Goal: Task Accomplishment & Management: Manage account settings

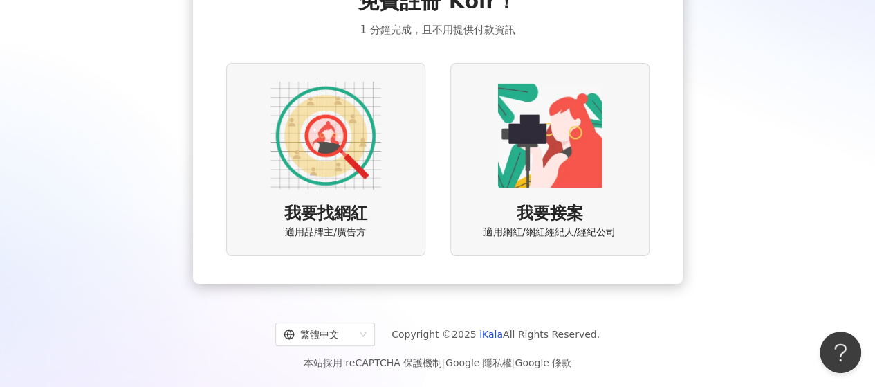
click at [555, 200] on div "我要接案 適用網紅/網紅經紀人/經紀公司" at bounding box center [549, 159] width 199 height 193
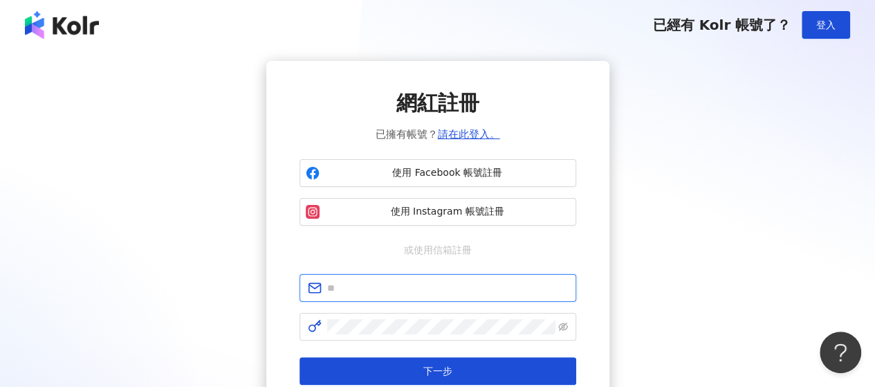
type input "**********"
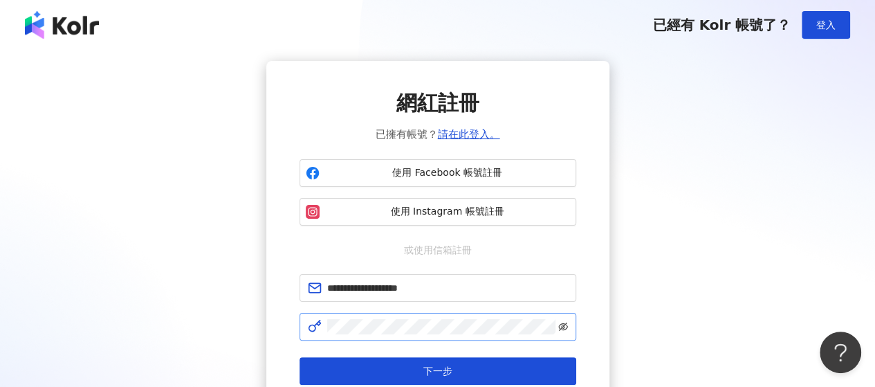
click at [564, 326] on icon "eye-invisible" at bounding box center [563, 327] width 10 height 10
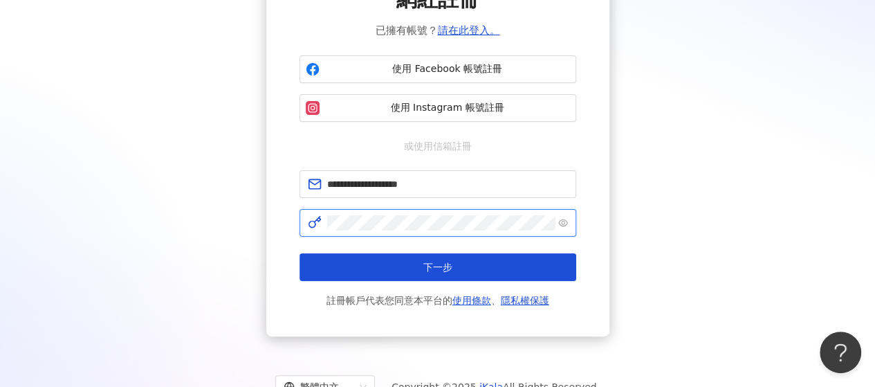
scroll to position [138, 0]
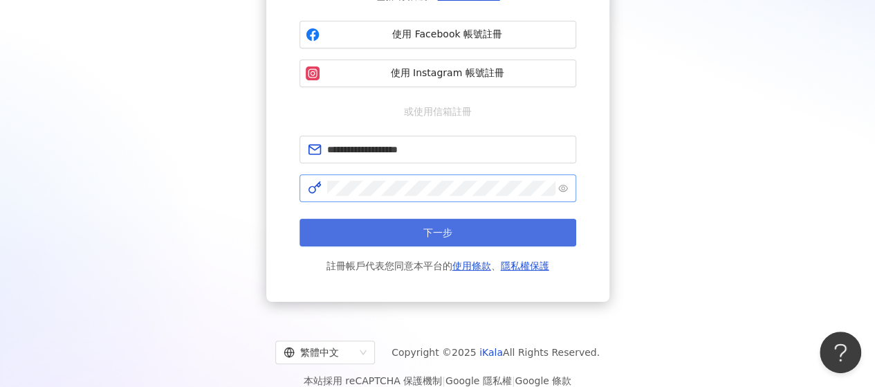
click at [407, 232] on button "下一步" at bounding box center [438, 233] width 277 height 28
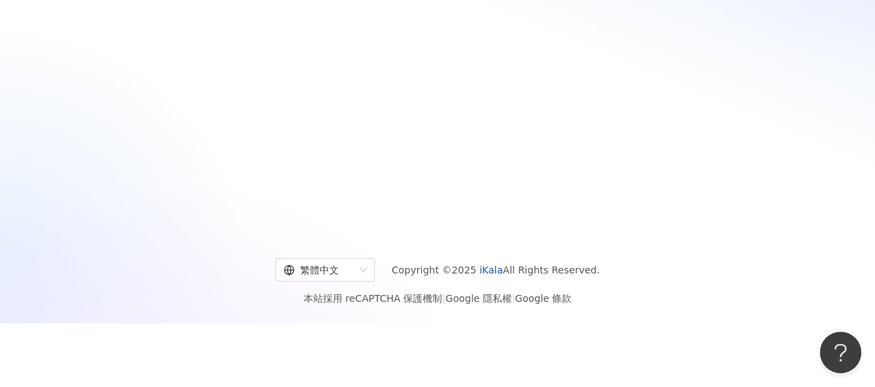
scroll to position [64, 0]
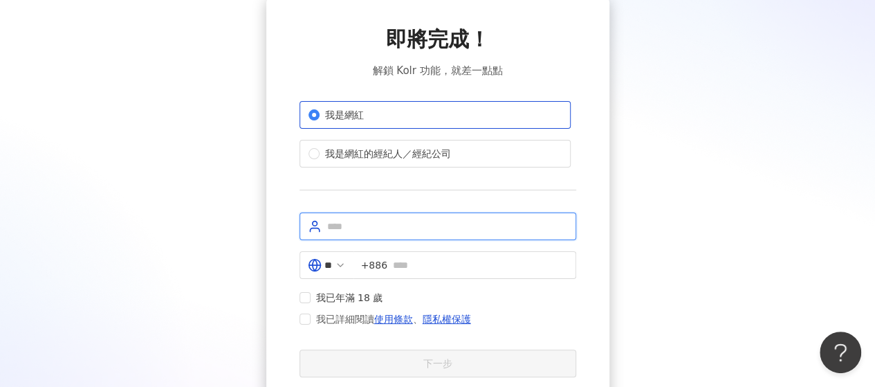
click at [367, 225] on input "text" at bounding box center [447, 226] width 241 height 15
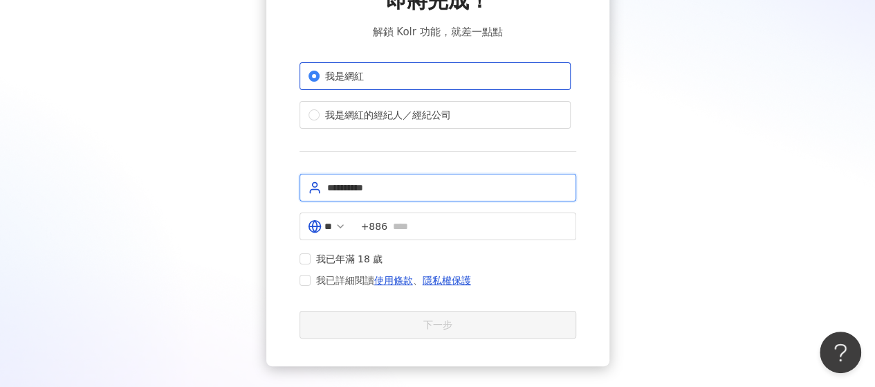
scroll to position [133, 0]
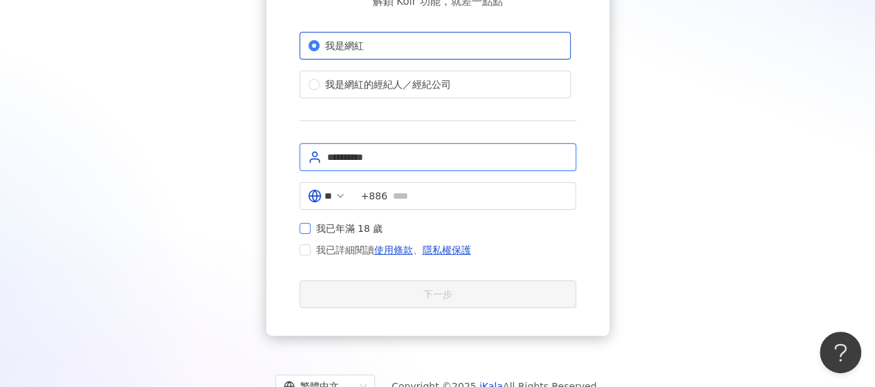
type input "**********"
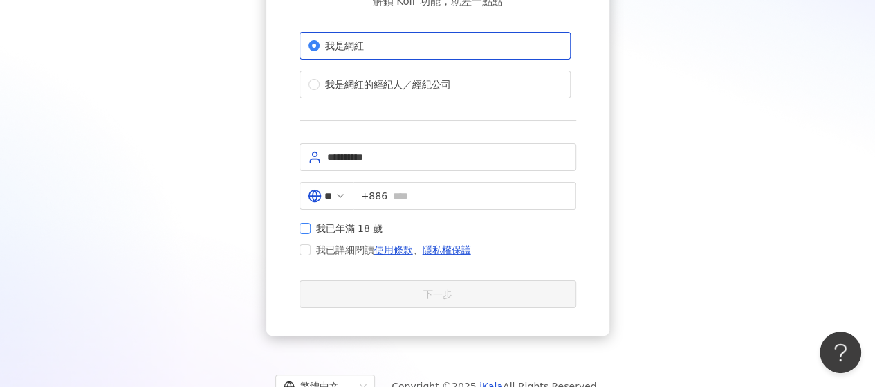
click at [309, 232] on label "我已年滿 18 歲" at bounding box center [344, 228] width 89 height 15
click at [307, 232] on label "我已年滿 18 歲" at bounding box center [344, 228] width 89 height 15
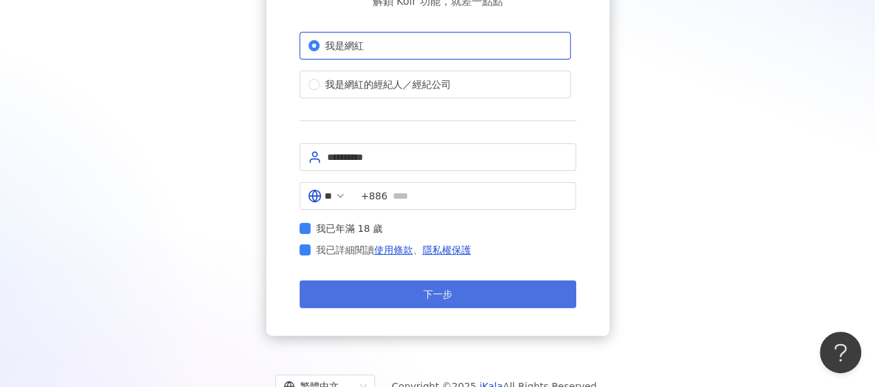
click at [454, 296] on button "下一步" at bounding box center [438, 294] width 277 height 28
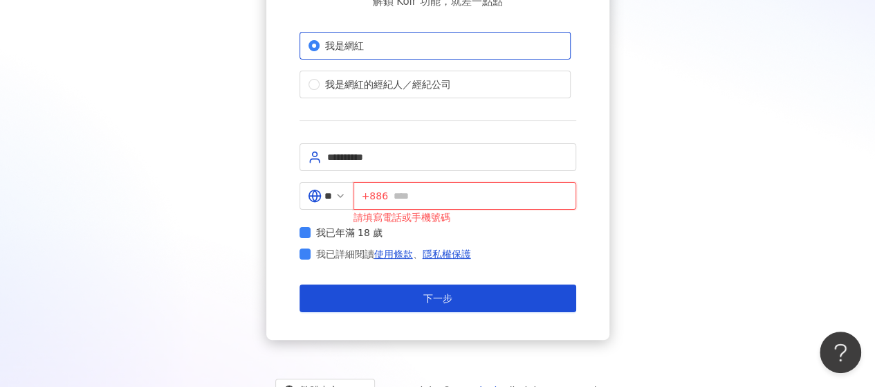
click at [432, 196] on input "text" at bounding box center [481, 195] width 174 height 15
click at [407, 190] on input "**********" at bounding box center [481, 195] width 174 height 15
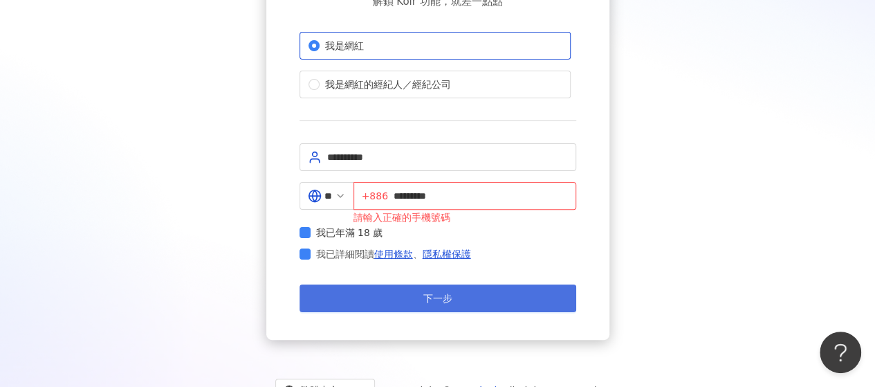
click at [469, 300] on button "下一步" at bounding box center [438, 298] width 277 height 28
click at [468, 300] on button "下一步" at bounding box center [438, 298] width 277 height 28
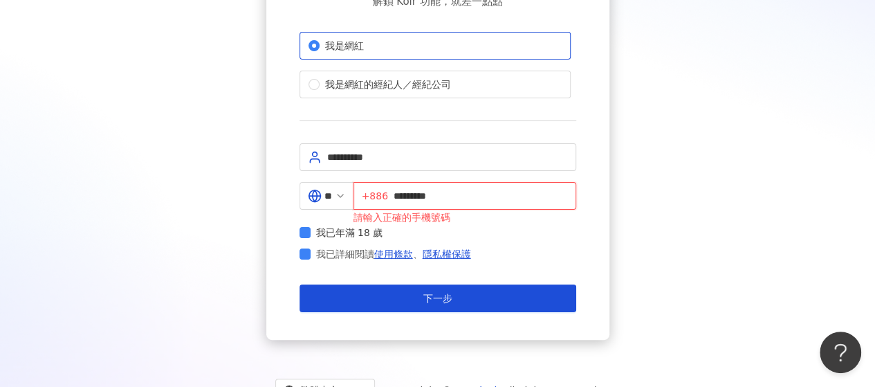
click at [400, 190] on input "*********" at bounding box center [481, 195] width 174 height 15
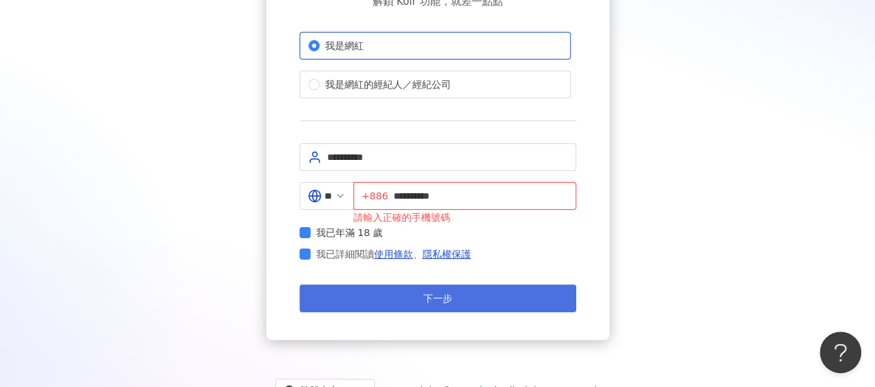
type input "**********"
click at [403, 293] on button "下一步" at bounding box center [438, 298] width 277 height 28
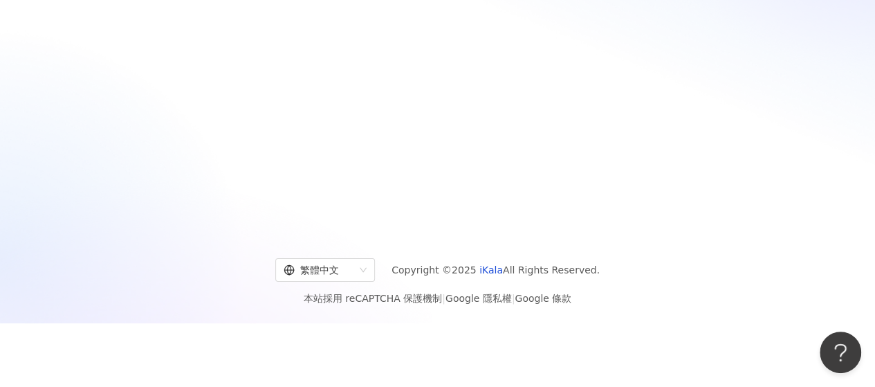
scroll to position [64, 0]
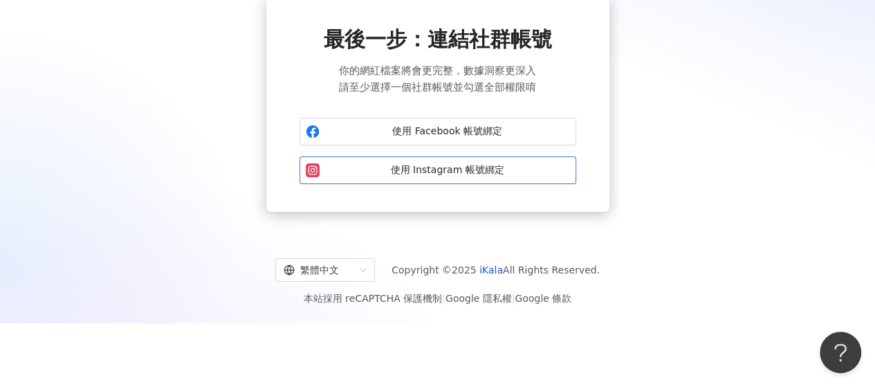
click at [459, 171] on span "使用 Instagram 帳號綁定" at bounding box center [447, 170] width 245 height 14
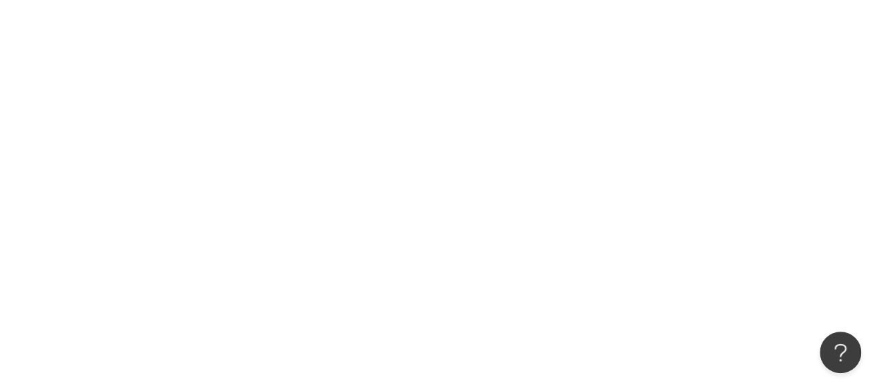
scroll to position [64, 0]
click at [841, 356] on button "Open Beacon popover" at bounding box center [838, 350] width 42 height 42
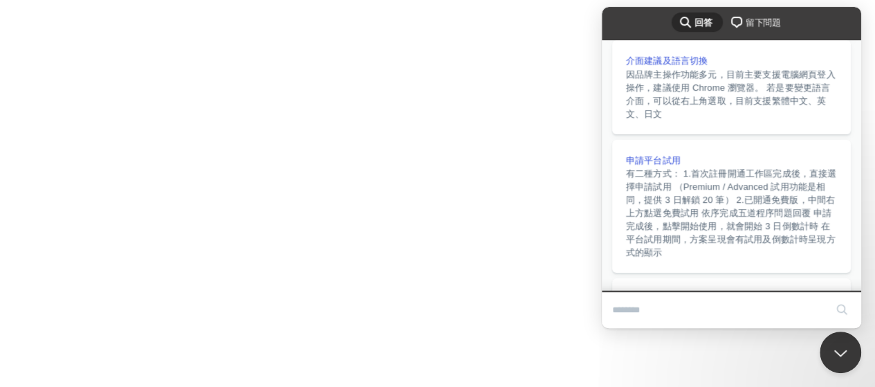
scroll to position [165, 0]
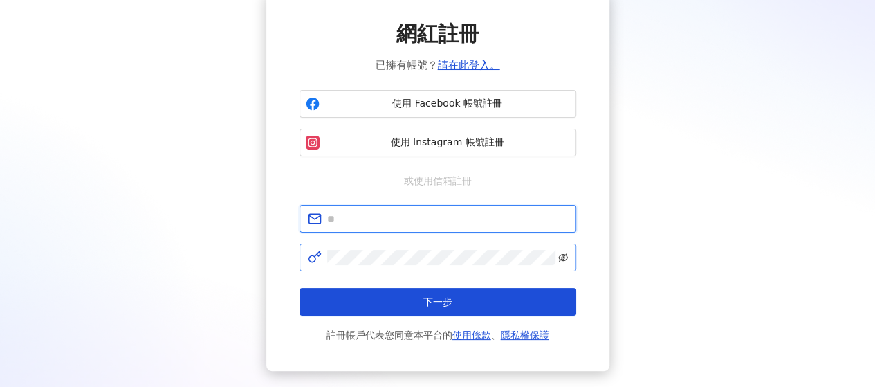
type input "**********"
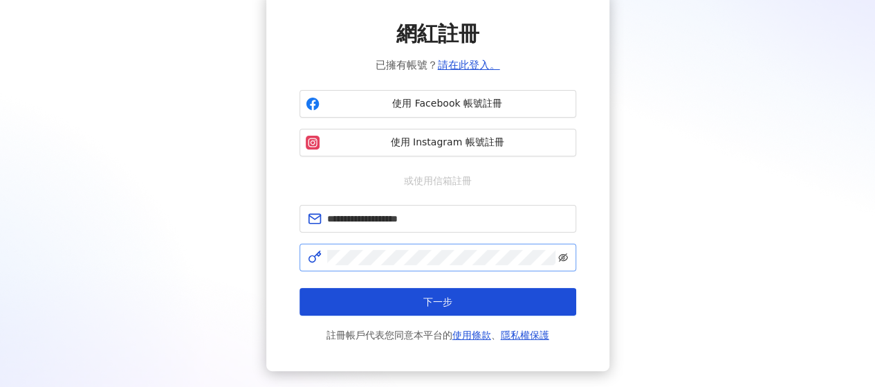
click at [565, 253] on icon "eye-invisible" at bounding box center [563, 258] width 10 height 10
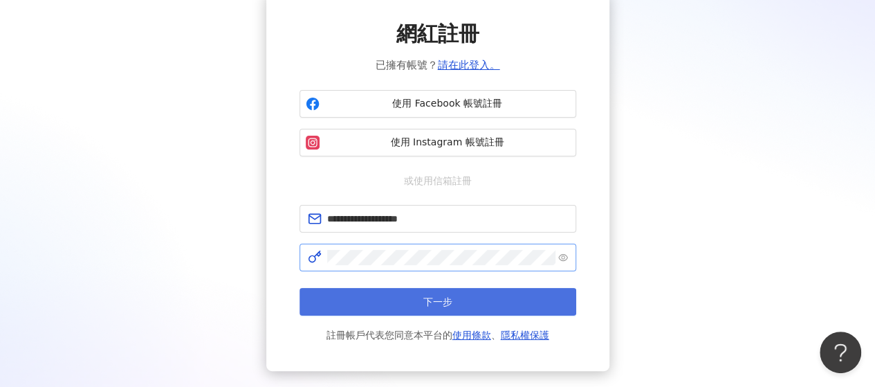
click at [490, 299] on button "下一步" at bounding box center [438, 302] width 277 height 28
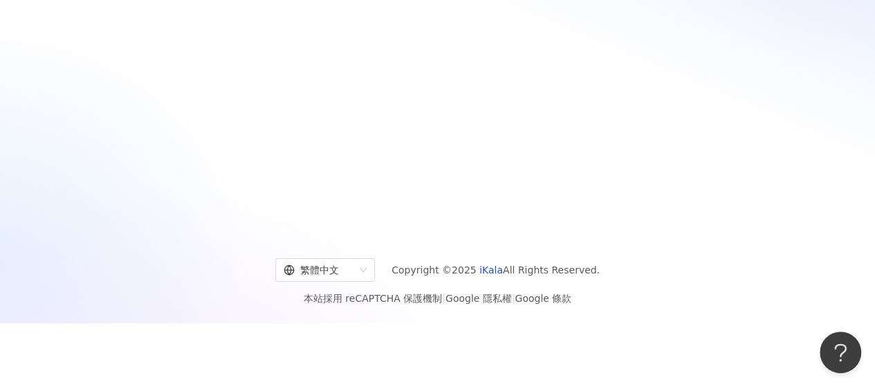
scroll to position [64, 0]
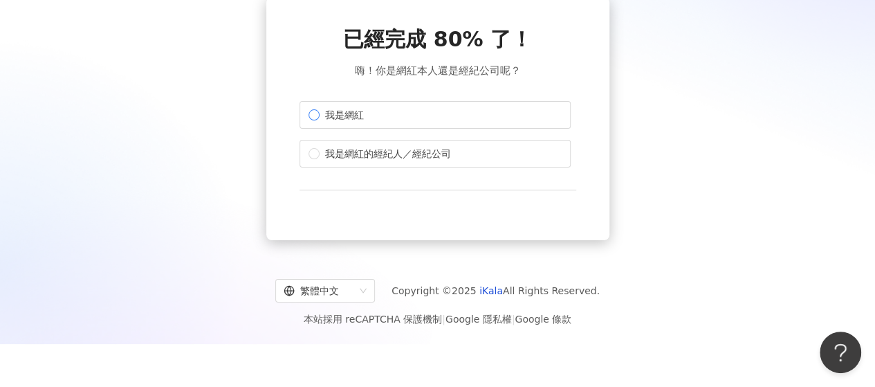
click at [321, 118] on span "我是網紅" at bounding box center [345, 114] width 50 height 15
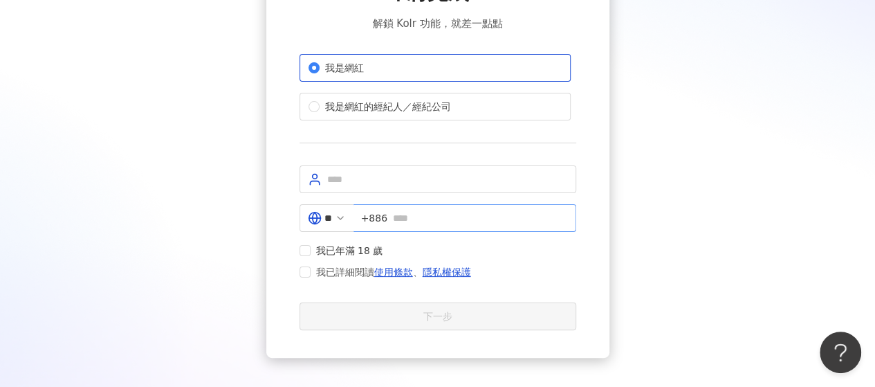
scroll to position [133, 0]
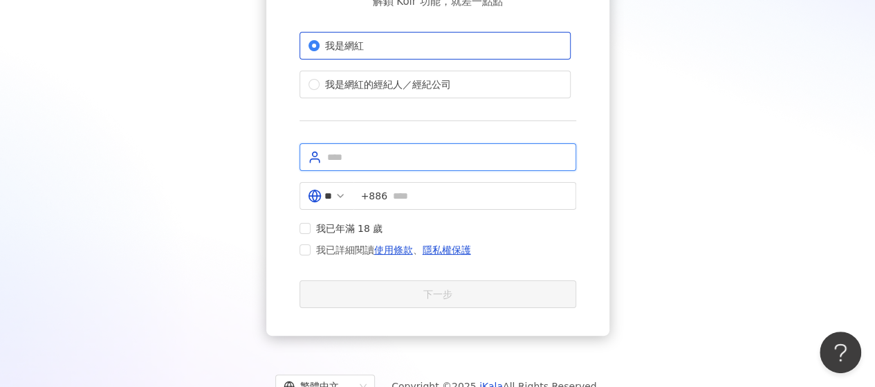
click at [380, 158] on input "text" at bounding box center [447, 156] width 241 height 15
type input "**********"
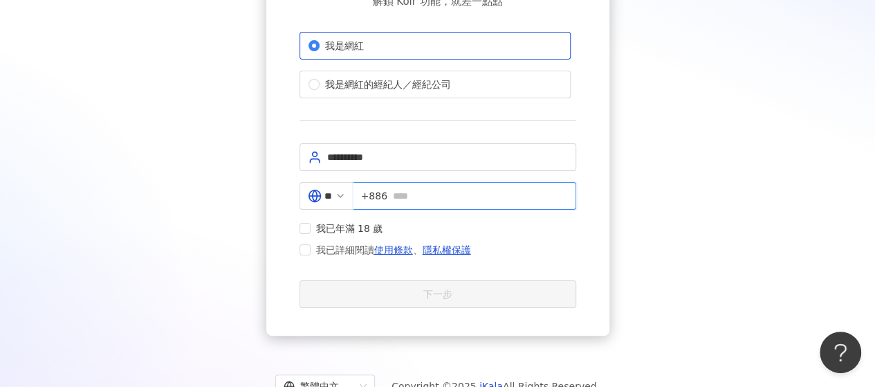
click at [551, 192] on input "text" at bounding box center [480, 195] width 175 height 15
type input "**********"
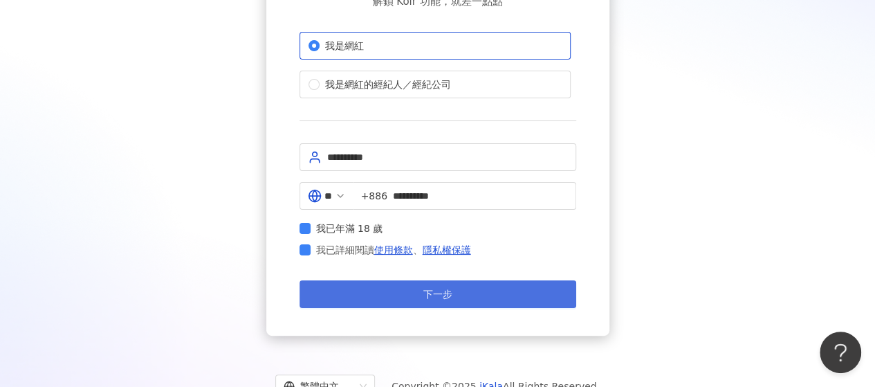
click at [436, 288] on span "下一步" at bounding box center [437, 293] width 29 height 11
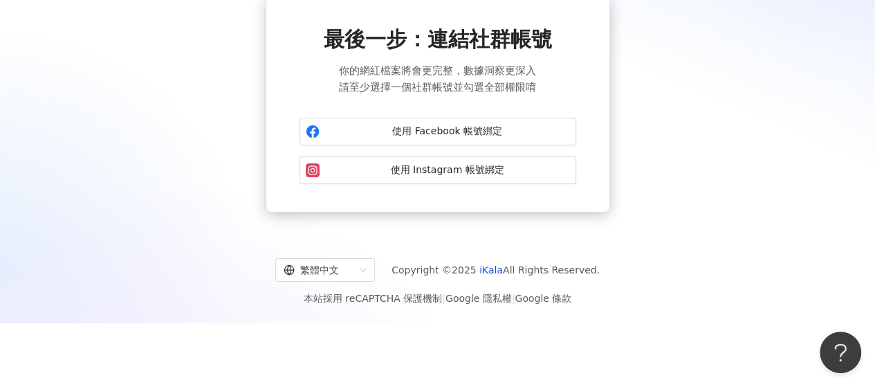
scroll to position [64, 0]
click at [443, 160] on button "使用 Instagram 帳號綁定" at bounding box center [438, 170] width 277 height 28
click at [446, 169] on span "使用 Instagram 帳號綁定" at bounding box center [447, 170] width 245 height 14
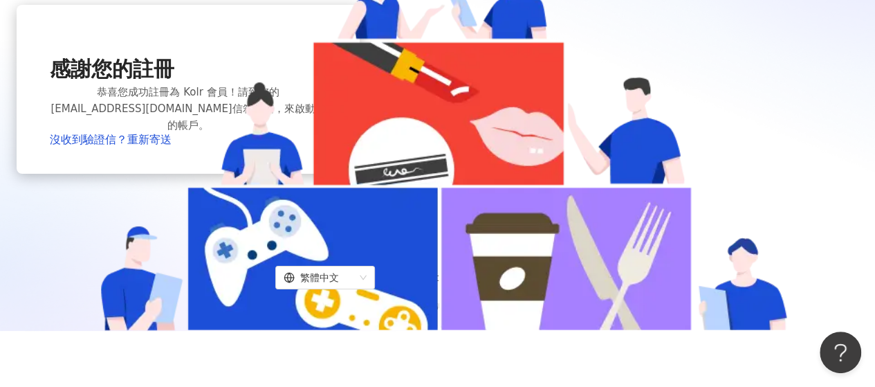
scroll to position [35, 0]
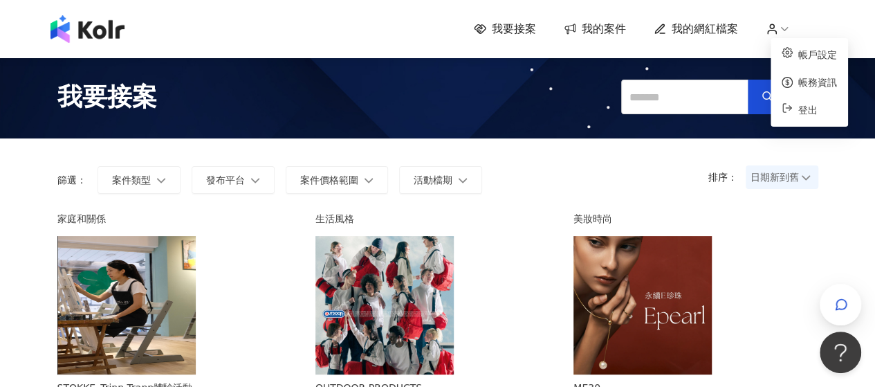
click at [784, 27] on icon at bounding box center [784, 29] width 12 height 12
click at [802, 52] on link "帳戶設定" at bounding box center [817, 54] width 39 height 11
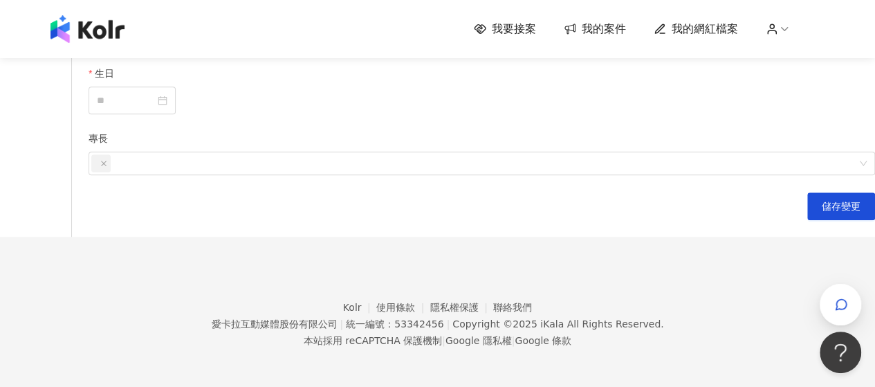
scroll to position [484, 0]
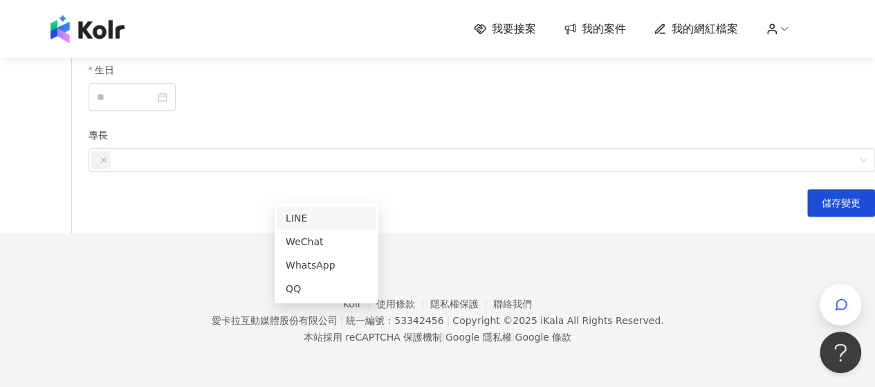
click at [347, 210] on div "LINE" at bounding box center [327, 217] width 82 height 15
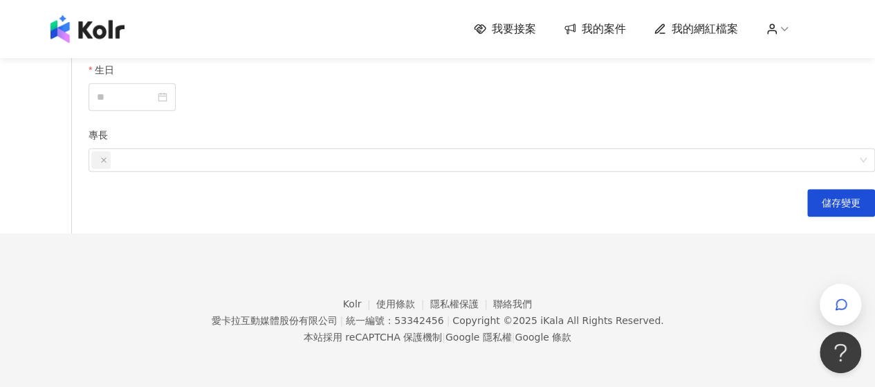
click at [167, 104] on div at bounding box center [132, 96] width 71 height 15
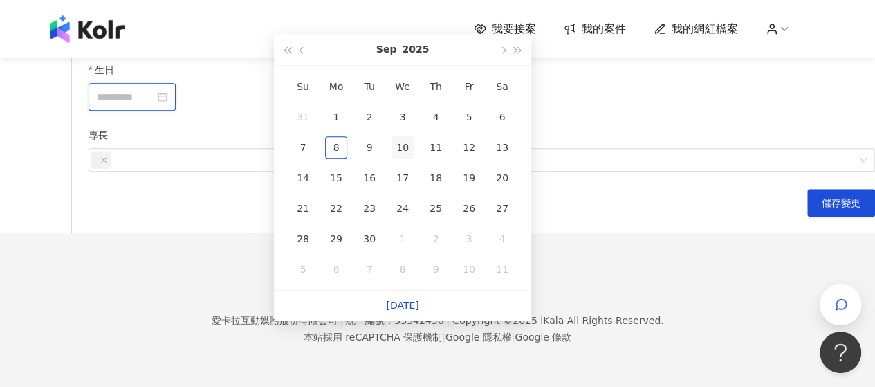
type input "**********"
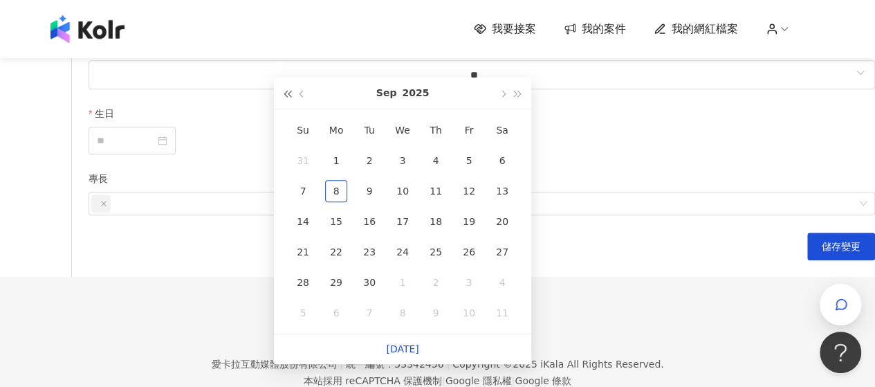
click at [288, 93] on span "button" at bounding box center [287, 94] width 7 height 7
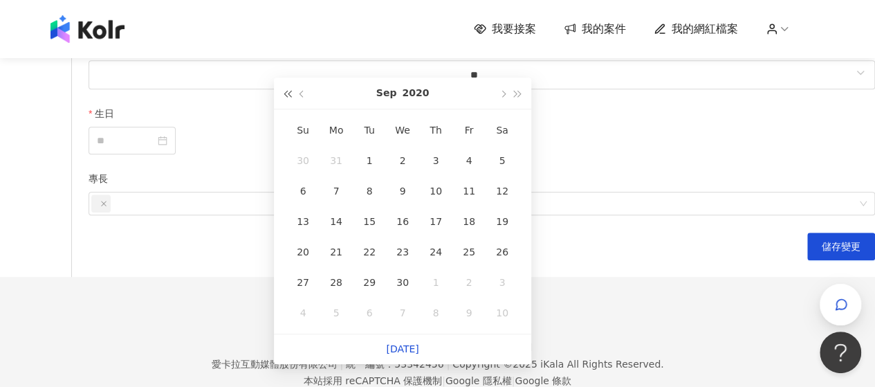
click at [288, 93] on span "button" at bounding box center [287, 94] width 7 height 7
click at [304, 93] on span "button" at bounding box center [303, 94] width 7 height 7
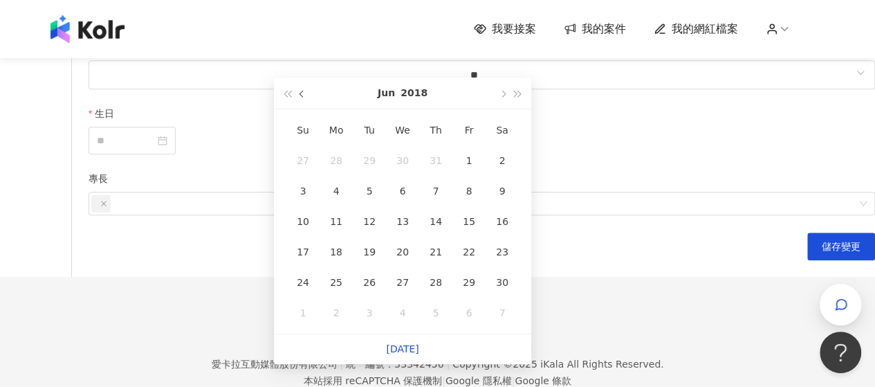
click at [304, 93] on span "button" at bounding box center [303, 94] width 7 height 7
click at [306, 93] on button "button" at bounding box center [302, 92] width 15 height 31
click at [286, 91] on span "button" at bounding box center [287, 94] width 7 height 7
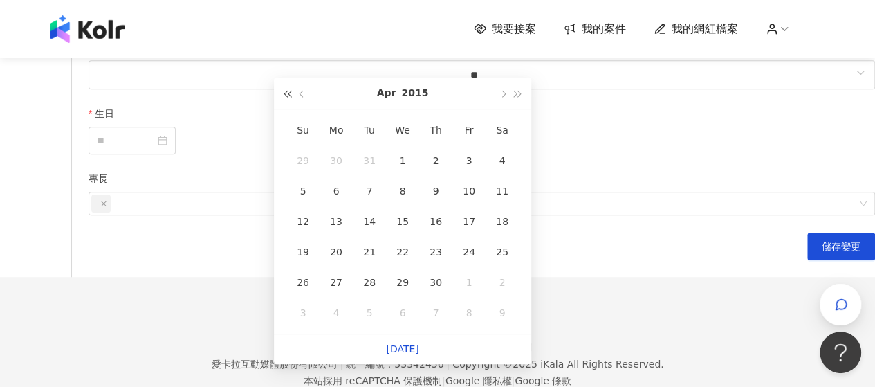
click at [289, 89] on button "button" at bounding box center [286, 92] width 15 height 31
click at [291, 96] on span "button" at bounding box center [287, 94] width 7 height 7
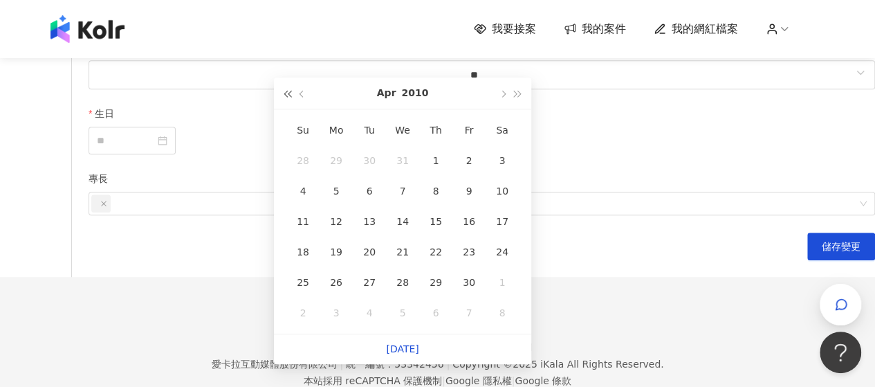
click at [291, 96] on span "button" at bounding box center [287, 94] width 7 height 7
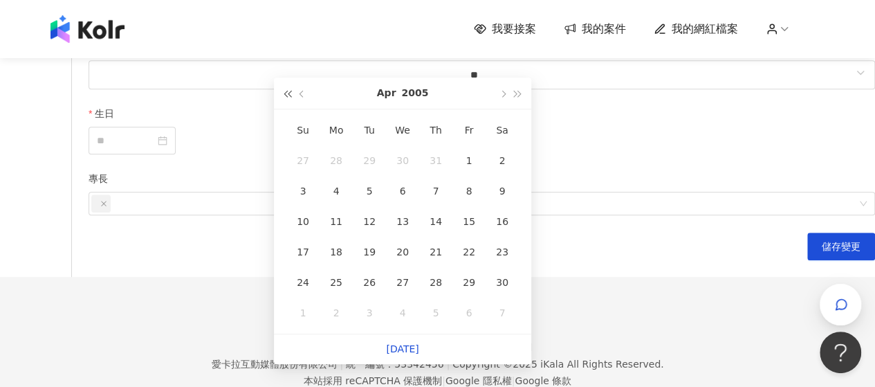
click at [291, 96] on span "button" at bounding box center [287, 94] width 7 height 7
click at [291, 95] on span "button" at bounding box center [287, 94] width 7 height 7
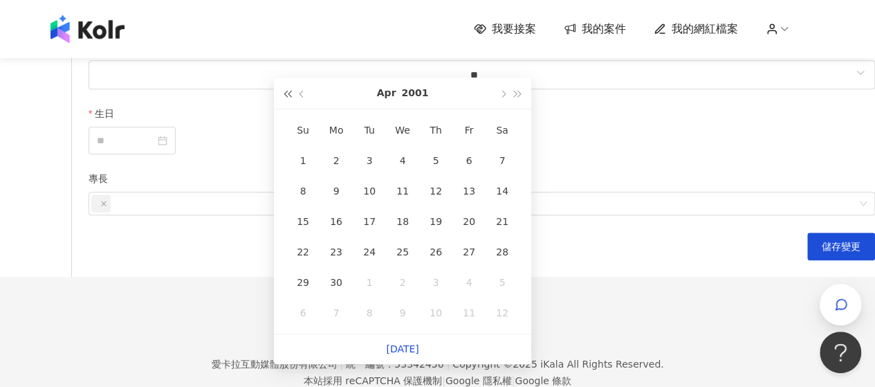
click at [291, 95] on span "button" at bounding box center [287, 94] width 7 height 7
click at [295, 94] on button "button" at bounding box center [302, 92] width 15 height 31
click at [296, 94] on button "button" at bounding box center [302, 92] width 15 height 31
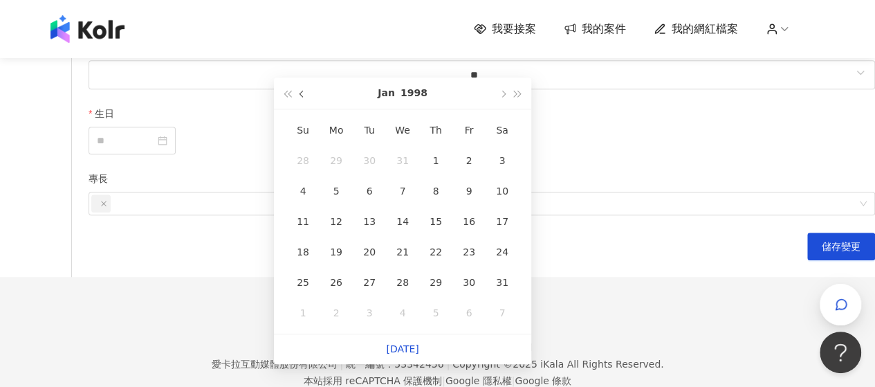
click at [296, 94] on button "button" at bounding box center [302, 92] width 15 height 31
click at [502, 96] on span "button" at bounding box center [502, 94] width 7 height 7
click at [502, 97] on span "button" at bounding box center [502, 94] width 7 height 7
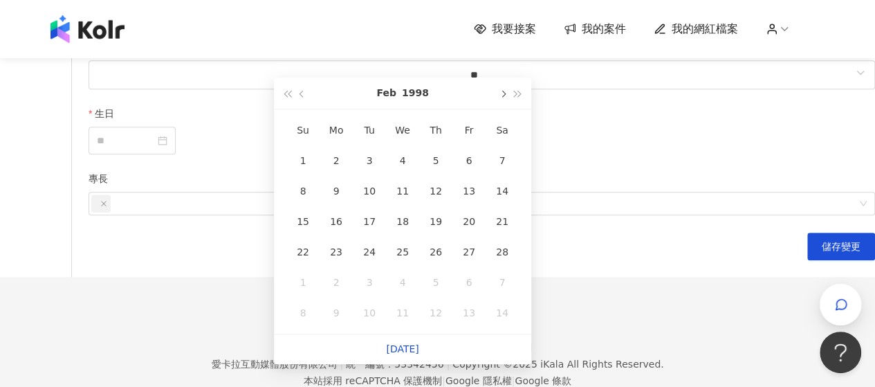
click at [502, 97] on span "button" at bounding box center [502, 94] width 7 height 7
click at [286, 97] on span "button" at bounding box center [287, 94] width 7 height 7
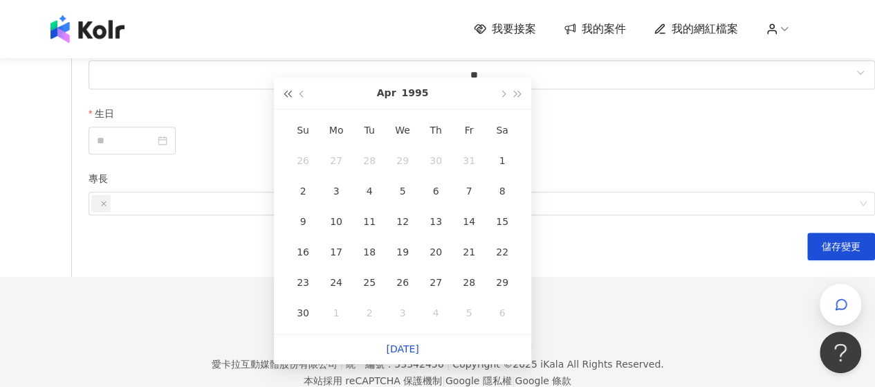
click at [286, 97] on span "button" at bounding box center [287, 94] width 7 height 7
click at [286, 95] on span "button" at bounding box center [287, 94] width 7 height 7
click at [287, 95] on span "button" at bounding box center [287, 94] width 7 height 7
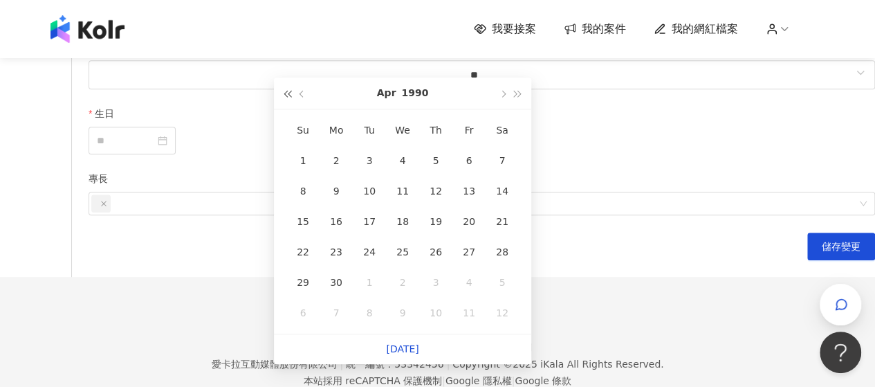
click at [287, 95] on span "button" at bounding box center [287, 94] width 7 height 7
click at [288, 95] on span "button" at bounding box center [287, 94] width 7 height 7
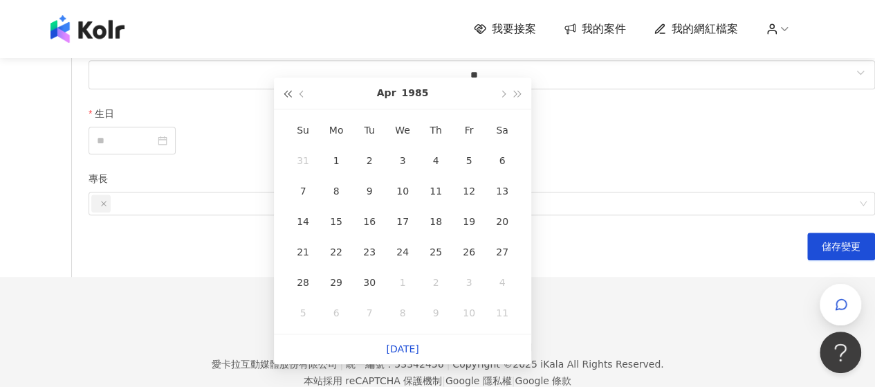
click at [288, 95] on span "button" at bounding box center [287, 94] width 7 height 7
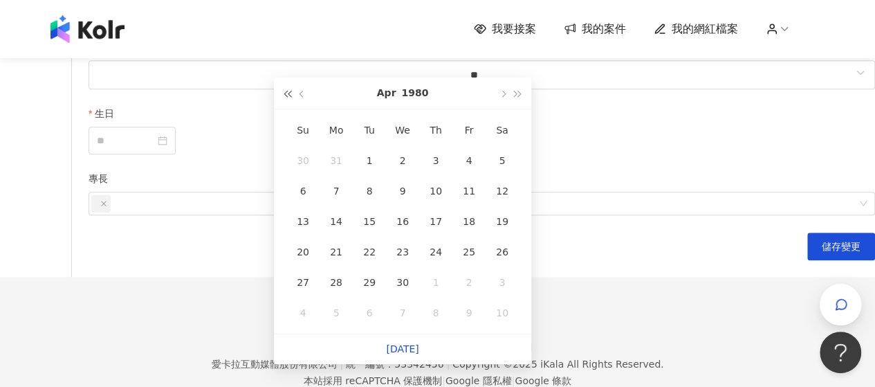
click at [288, 93] on span "button" at bounding box center [287, 94] width 7 height 7
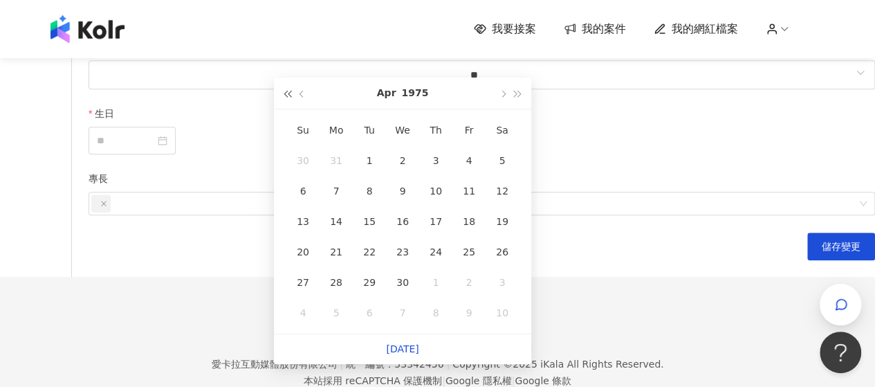
click at [288, 93] on span "button" at bounding box center [287, 94] width 7 height 7
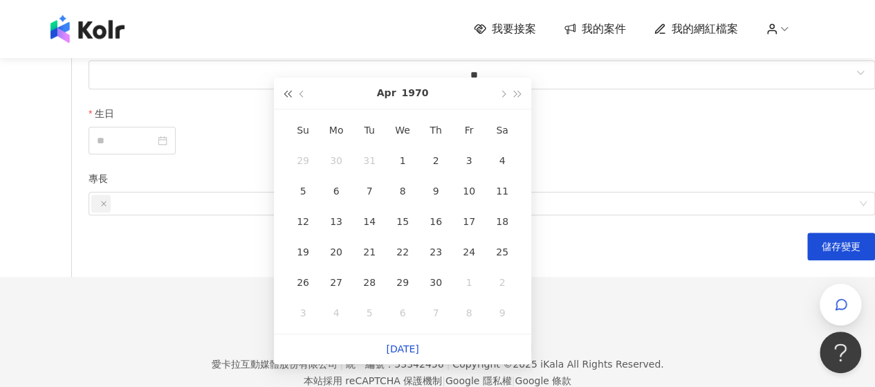
click at [288, 93] on span "button" at bounding box center [287, 94] width 7 height 7
type input "**********"
click at [499, 226] on div "15" at bounding box center [502, 221] width 22 height 22
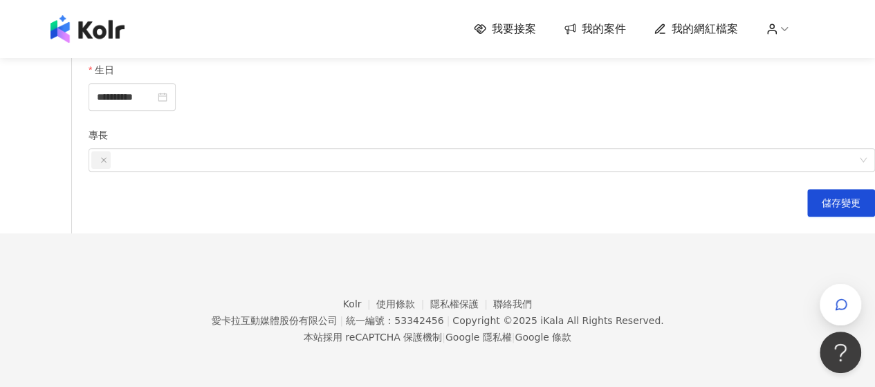
scroll to position [623, 0]
click at [576, 170] on div at bounding box center [474, 159] width 766 height 21
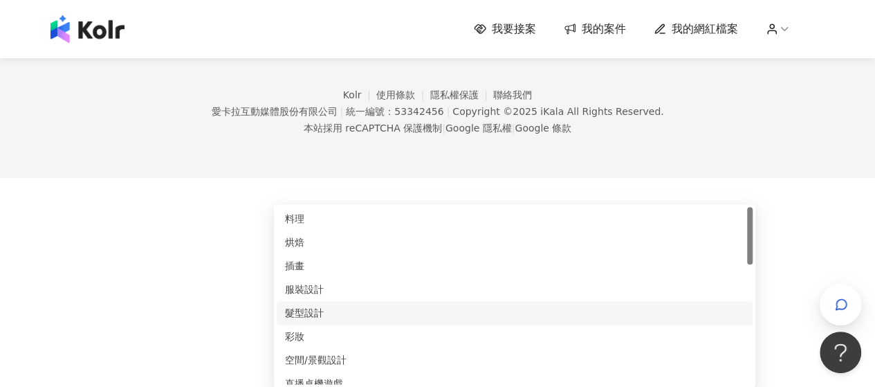
scroll to position [655, 0]
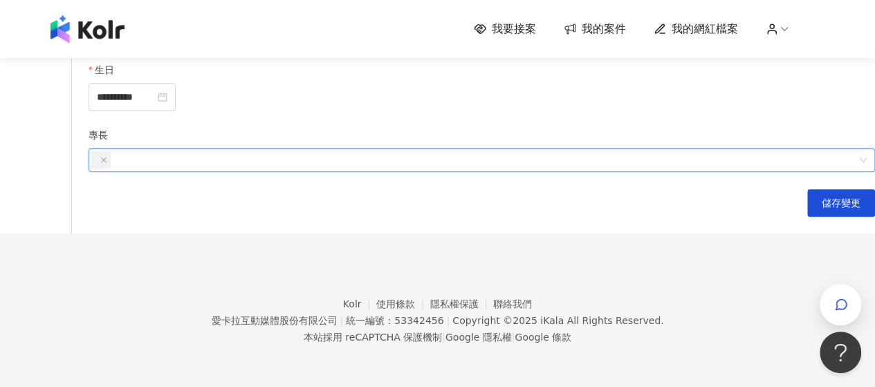
click at [364, 170] on div at bounding box center [474, 159] width 766 height 21
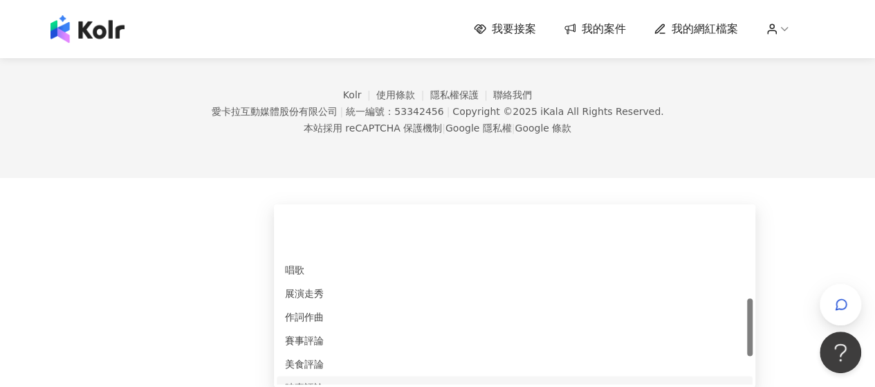
scroll to position [277, 0]
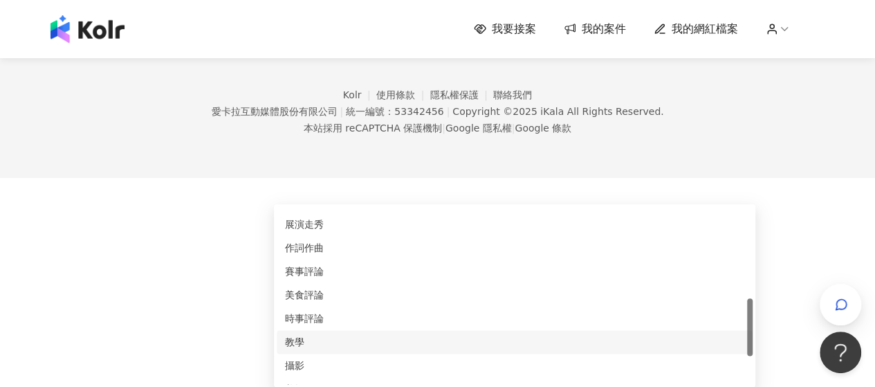
click at [329, 334] on div "教學" at bounding box center [514, 341] width 459 height 15
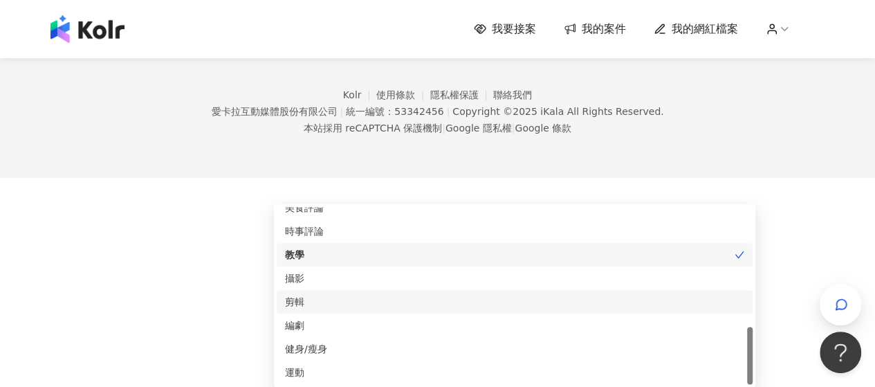
scroll to position [793, 0]
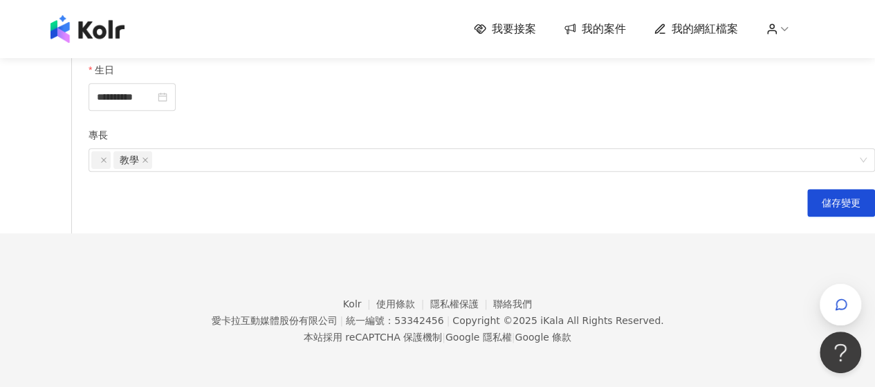
scroll to position [724, 0]
click at [822, 197] on span "儲存變更" at bounding box center [841, 202] width 39 height 11
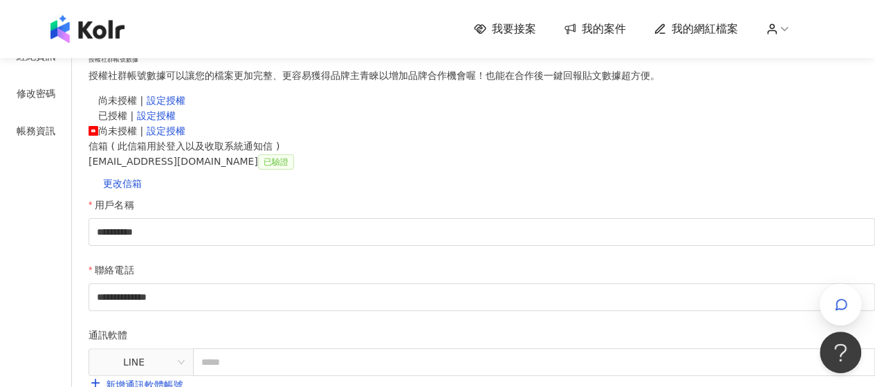
scroll to position [33, 0]
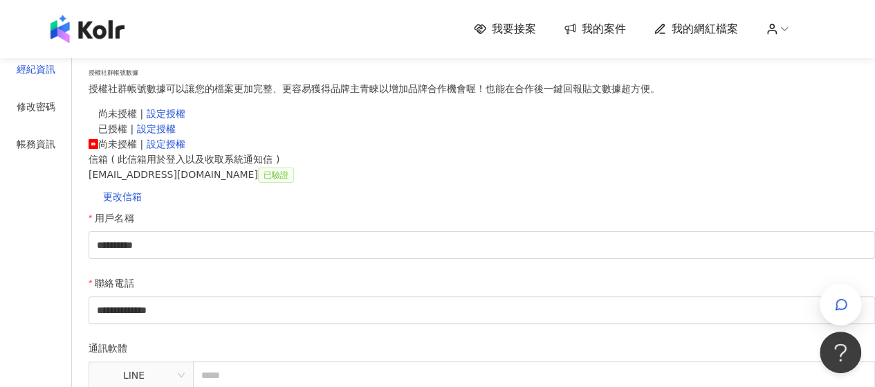
click at [55, 77] on div "經紀資訊" at bounding box center [36, 69] width 39 height 15
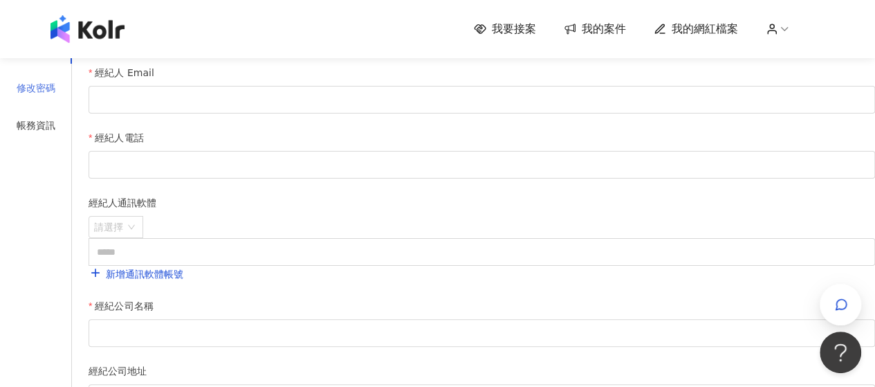
scroll to position [69, 0]
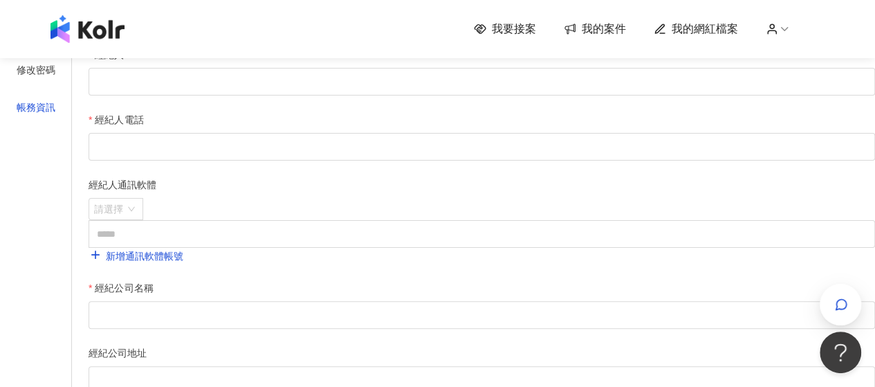
click at [55, 115] on div "帳務資訊" at bounding box center [36, 107] width 39 height 15
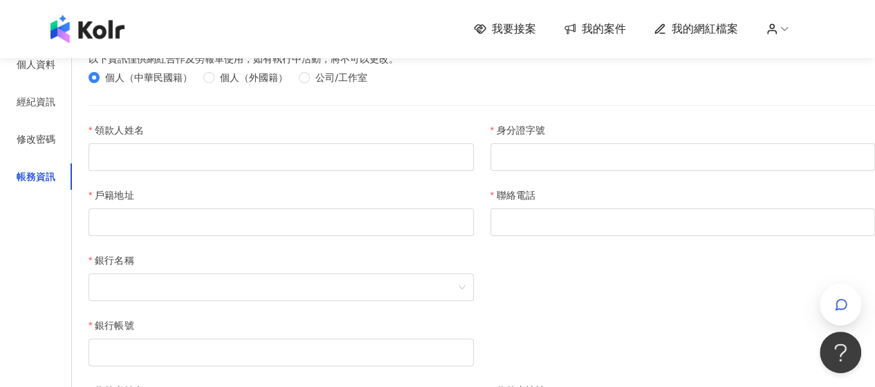
click at [103, 32] on img at bounding box center [88, 29] width 74 height 28
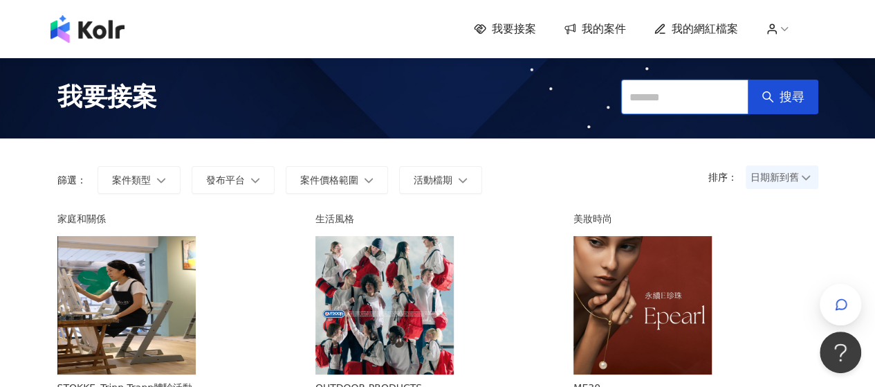
click at [632, 99] on input "text" at bounding box center [684, 97] width 127 height 35
type input "*"
type input "****"
click at [795, 98] on span "搜尋" at bounding box center [792, 96] width 25 height 15
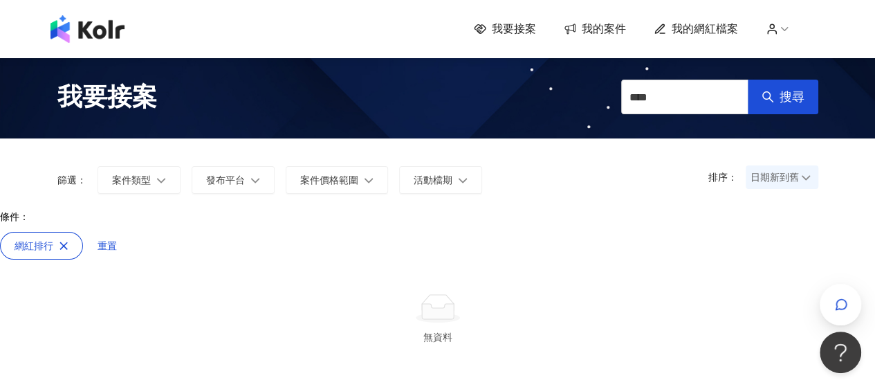
click at [704, 35] on span "我的網紅檔案" at bounding box center [705, 28] width 66 height 15
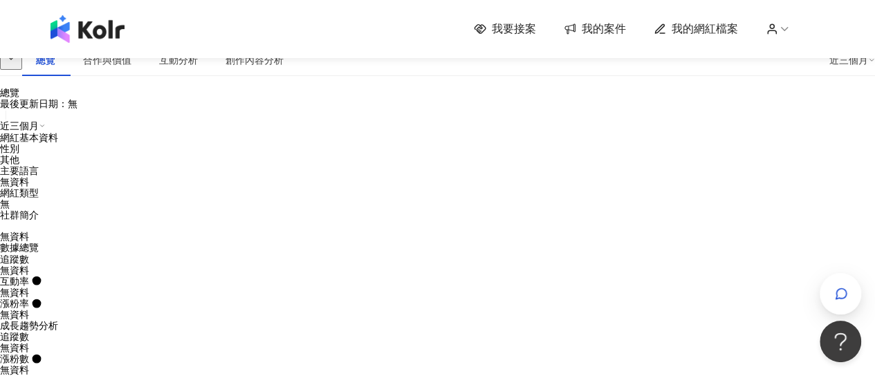
scroll to position [69, 0]
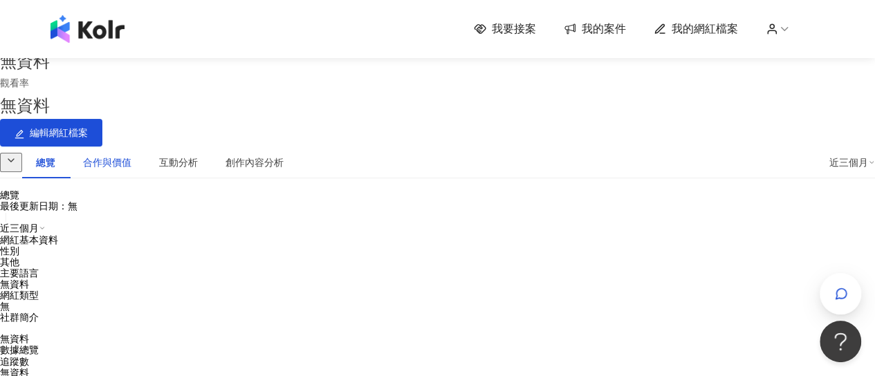
click at [131, 155] on div "合作與價值" at bounding box center [107, 162] width 48 height 15
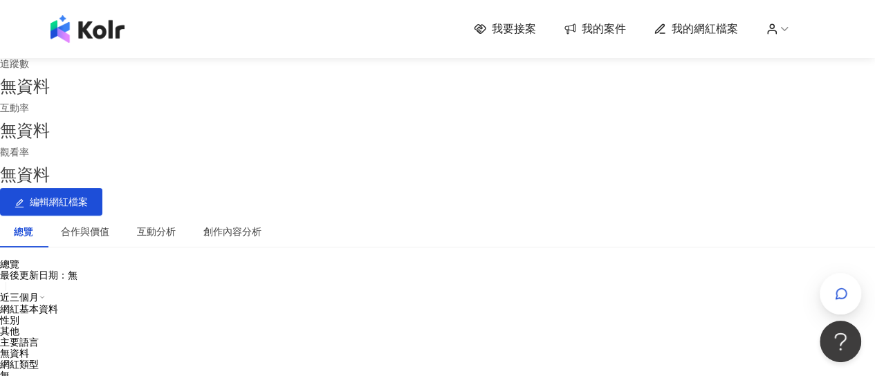
click at [108, 35] on img at bounding box center [88, 29] width 74 height 28
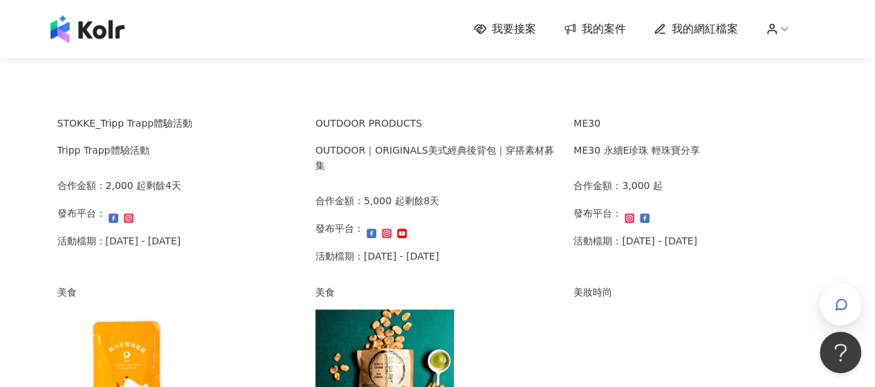
scroll to position [277, 0]
